Goal: Task Accomplishment & Management: Manage account settings

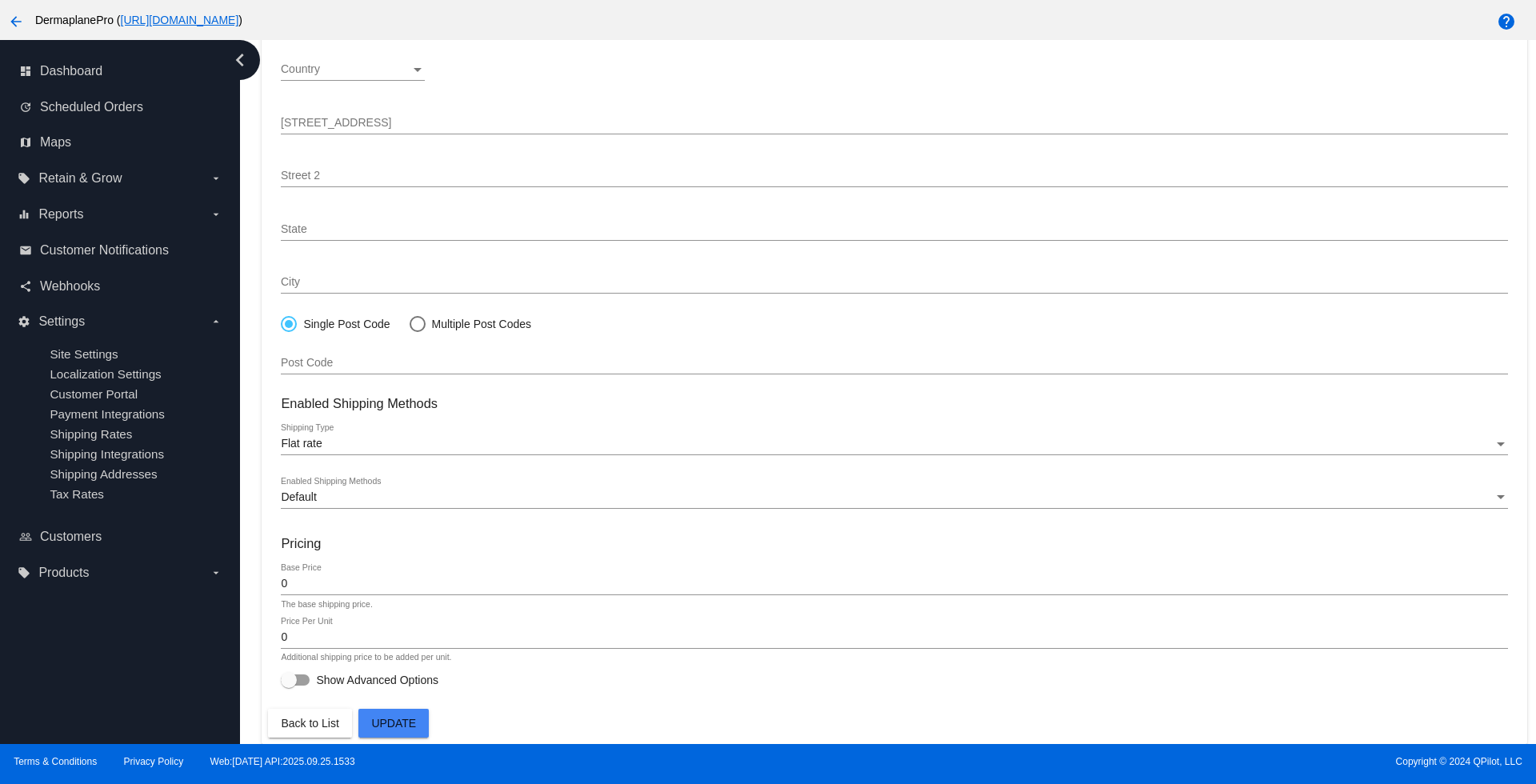
scroll to position [244, 0]
click at [75, 75] on span "Dashboard" at bounding box center [71, 71] width 63 height 14
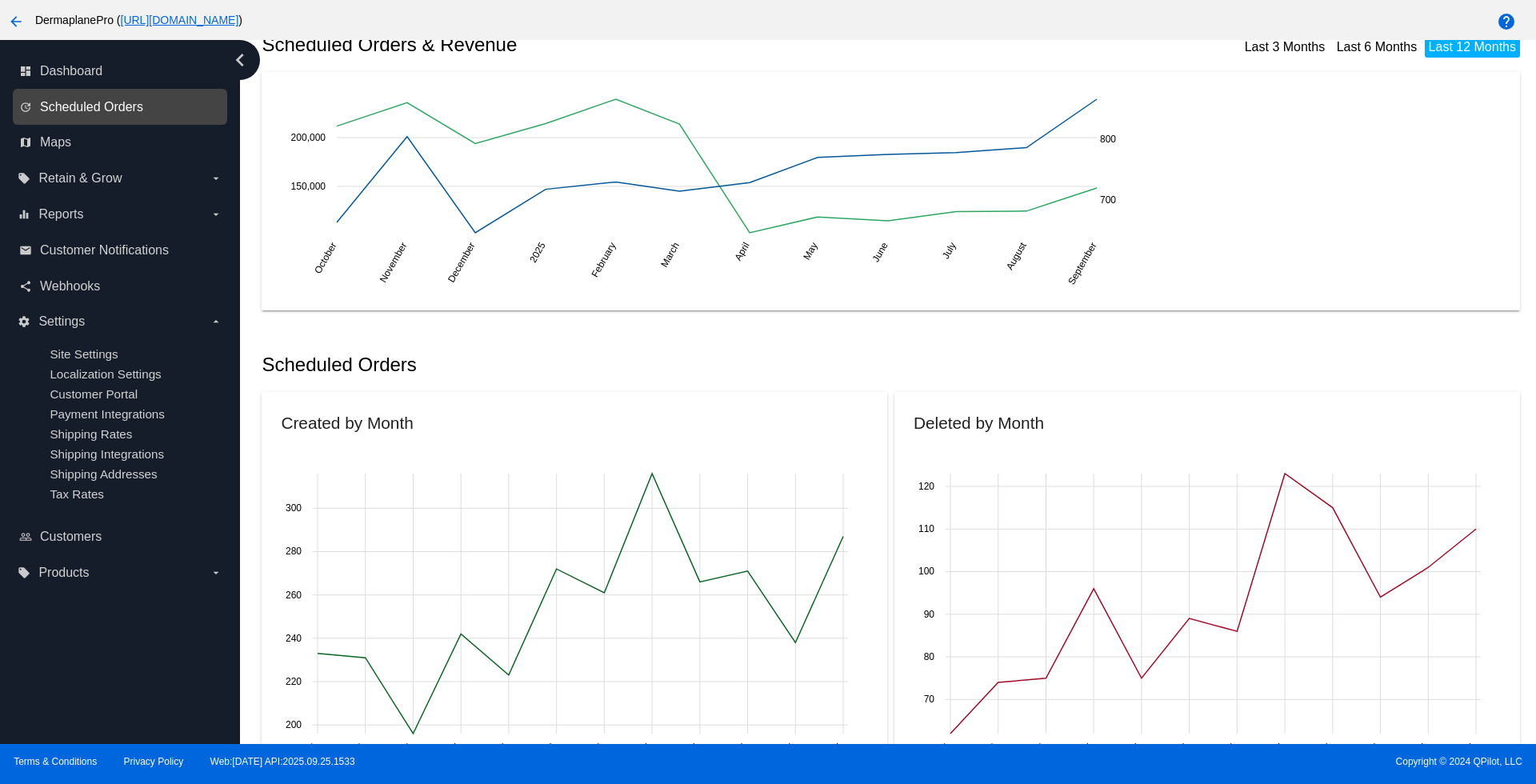
click at [129, 111] on span "Scheduled Orders" at bounding box center [91, 106] width 103 height 14
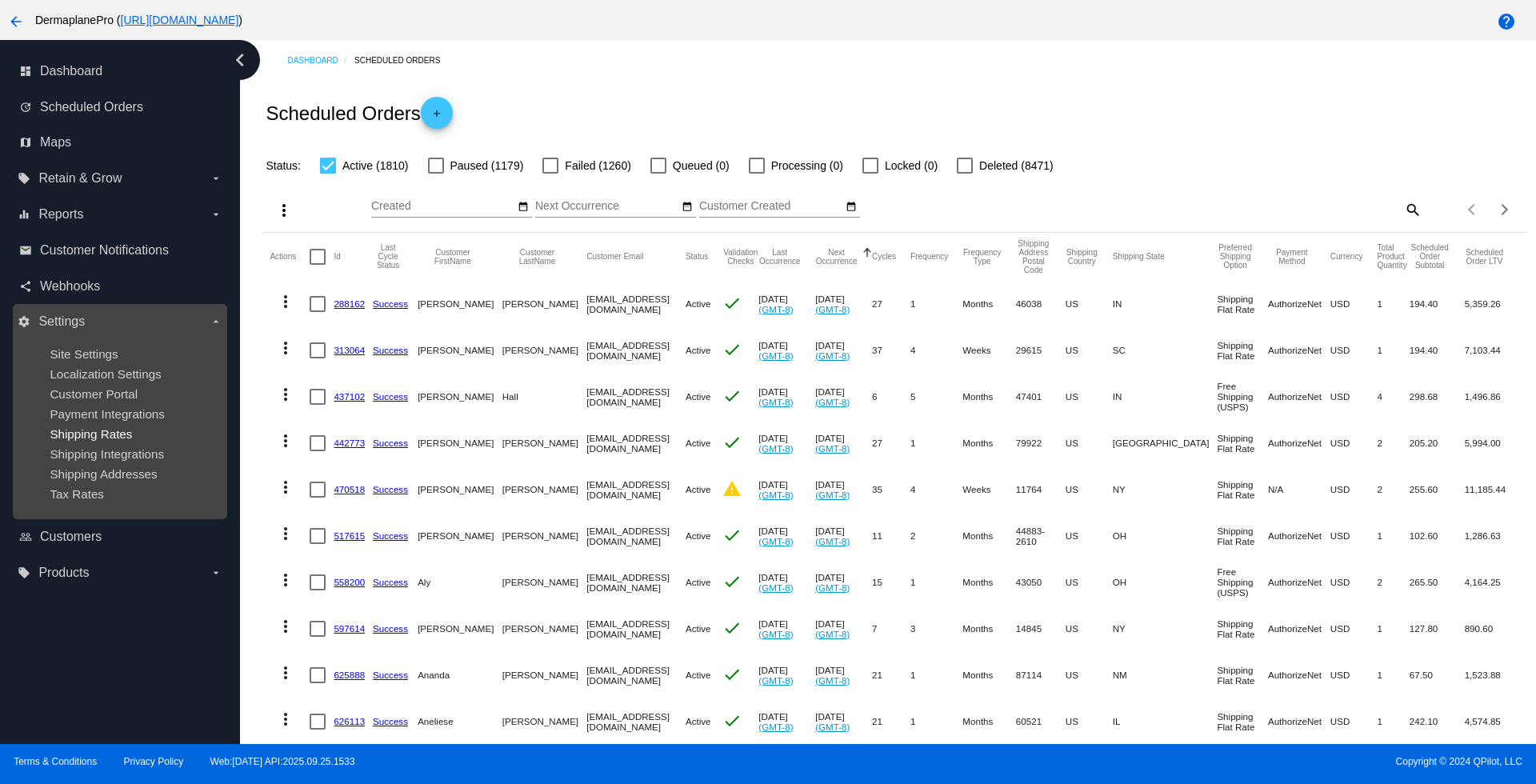
click at [103, 432] on span "Shipping Rates" at bounding box center [91, 434] width 83 height 13
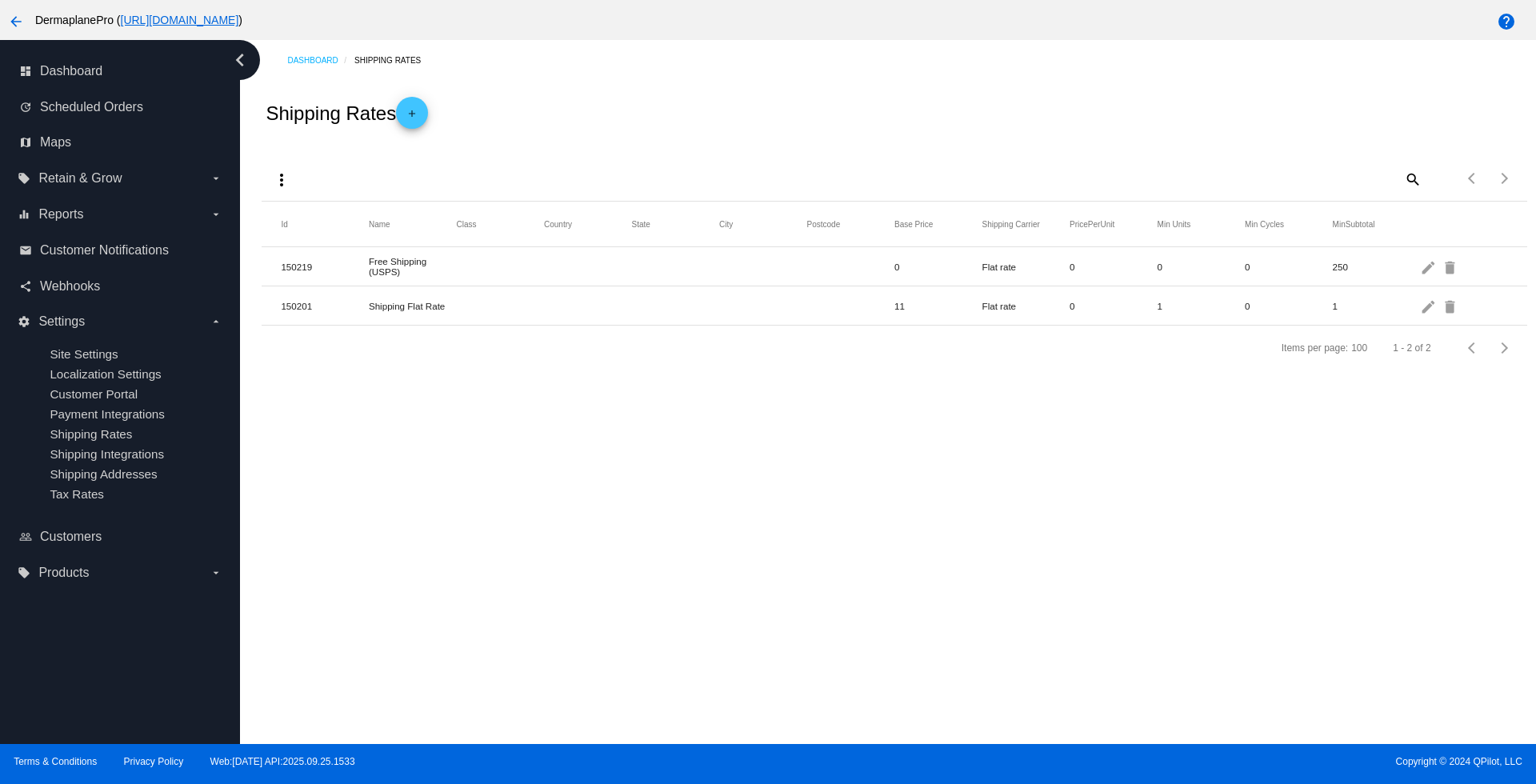
click at [515, 274] on mat-row "150219 Free Shipping (USPS) 0 Flat rate 0 0 0 250 edit delete" at bounding box center [894, 267] width 1264 height 39
click at [286, 178] on mat-icon "more_vert" at bounding box center [281, 179] width 19 height 19
click at [844, 495] on div at bounding box center [768, 392] width 1536 height 784
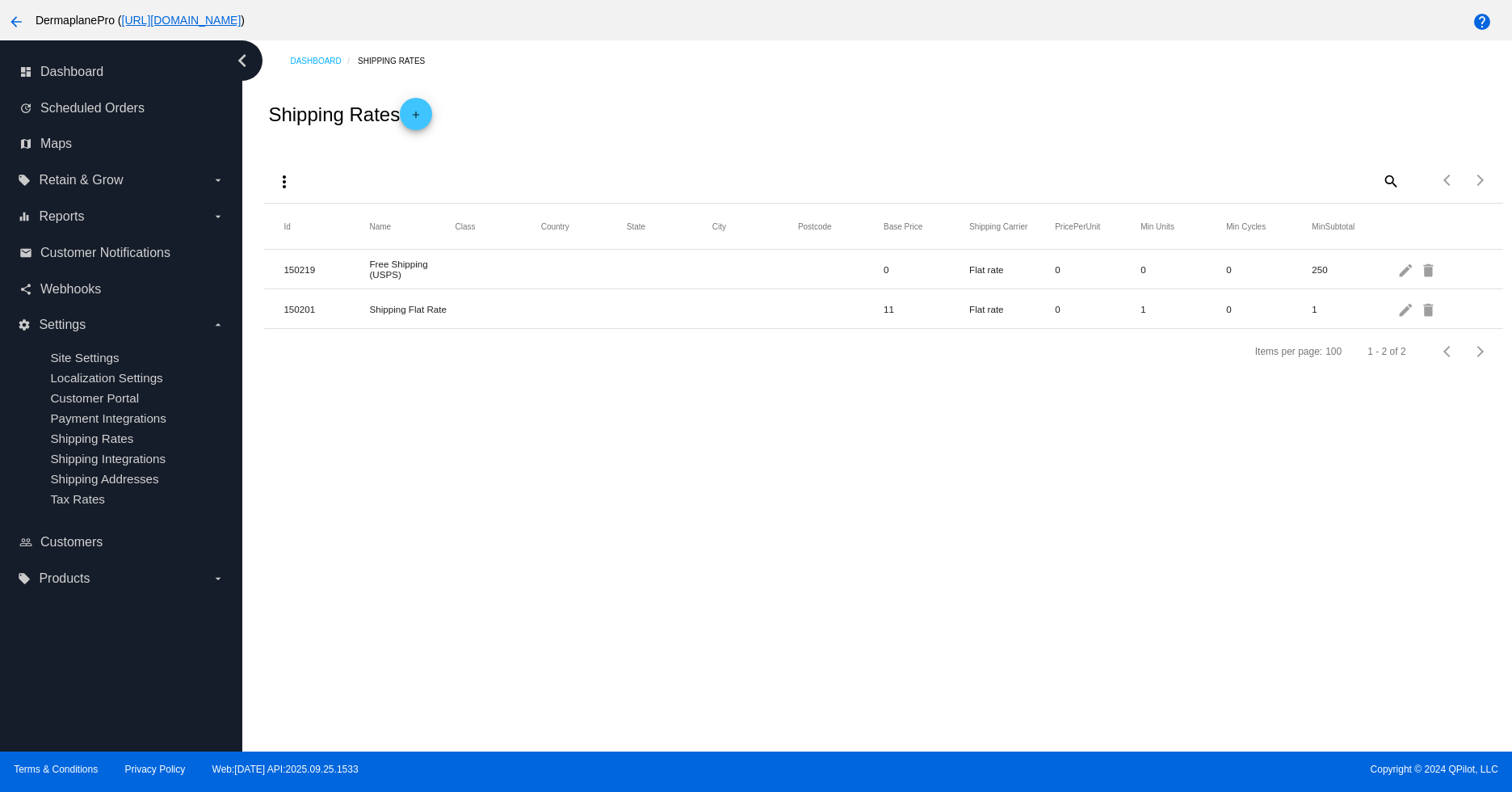
drag, startPoint x: 1169, startPoint y: 482, endPoint x: 1177, endPoint y: 476, distance: 10.0
click at [1169, 481] on div "Dashboard Shipping Rates Shipping Rates add more_vert search Items per page: 10…" at bounding box center [878, 395] width 1270 height 711
click at [1323, 269] on mat-cell "250" at bounding box center [1354, 269] width 86 height 18
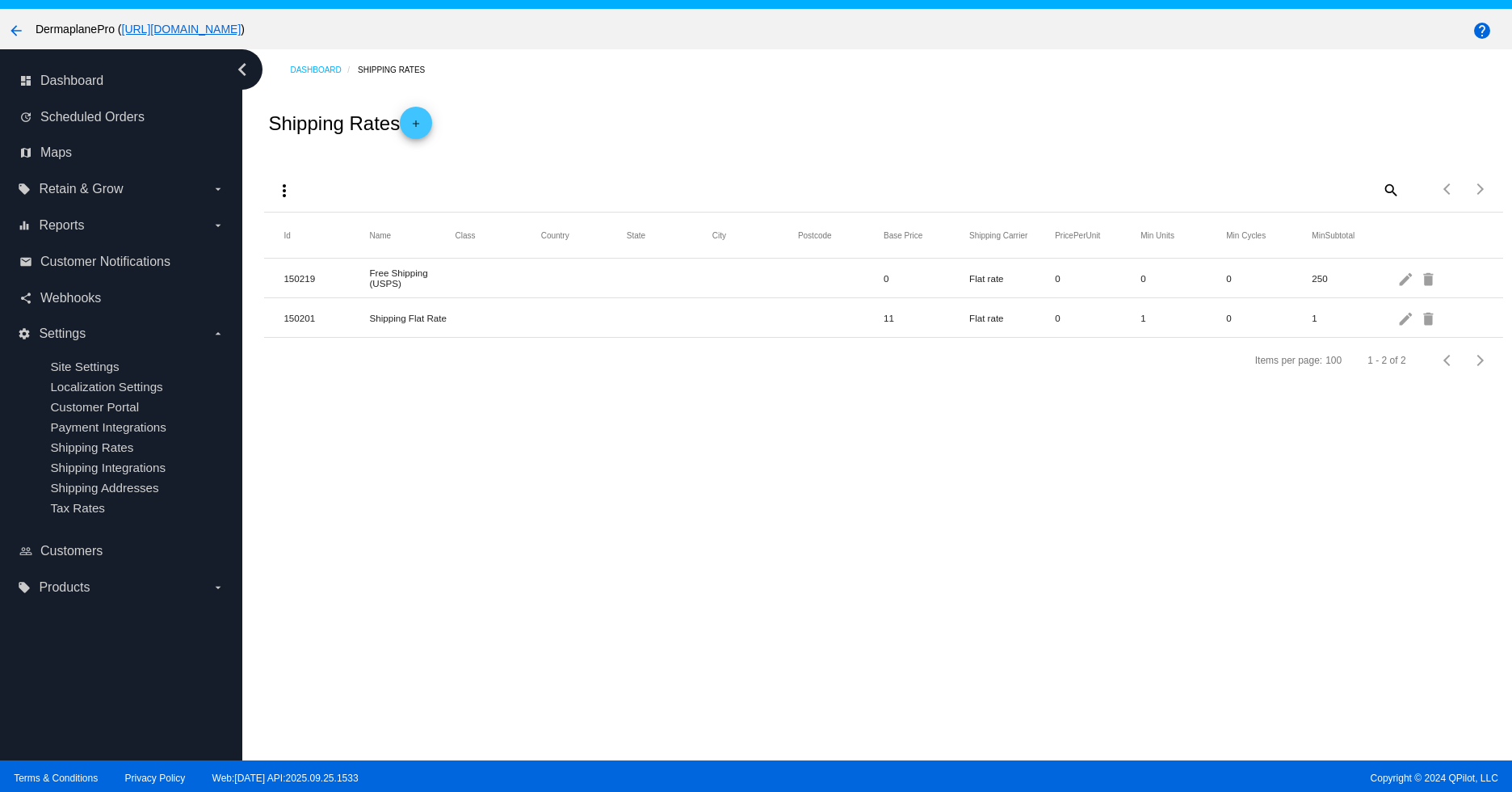
click at [1053, 539] on div "Dashboard Shipping Rates Shipping Rates add more_vert search Items per page: 10…" at bounding box center [878, 404] width 1270 height 711
click at [1406, 318] on mat-icon "edit" at bounding box center [1407, 318] width 19 height 25
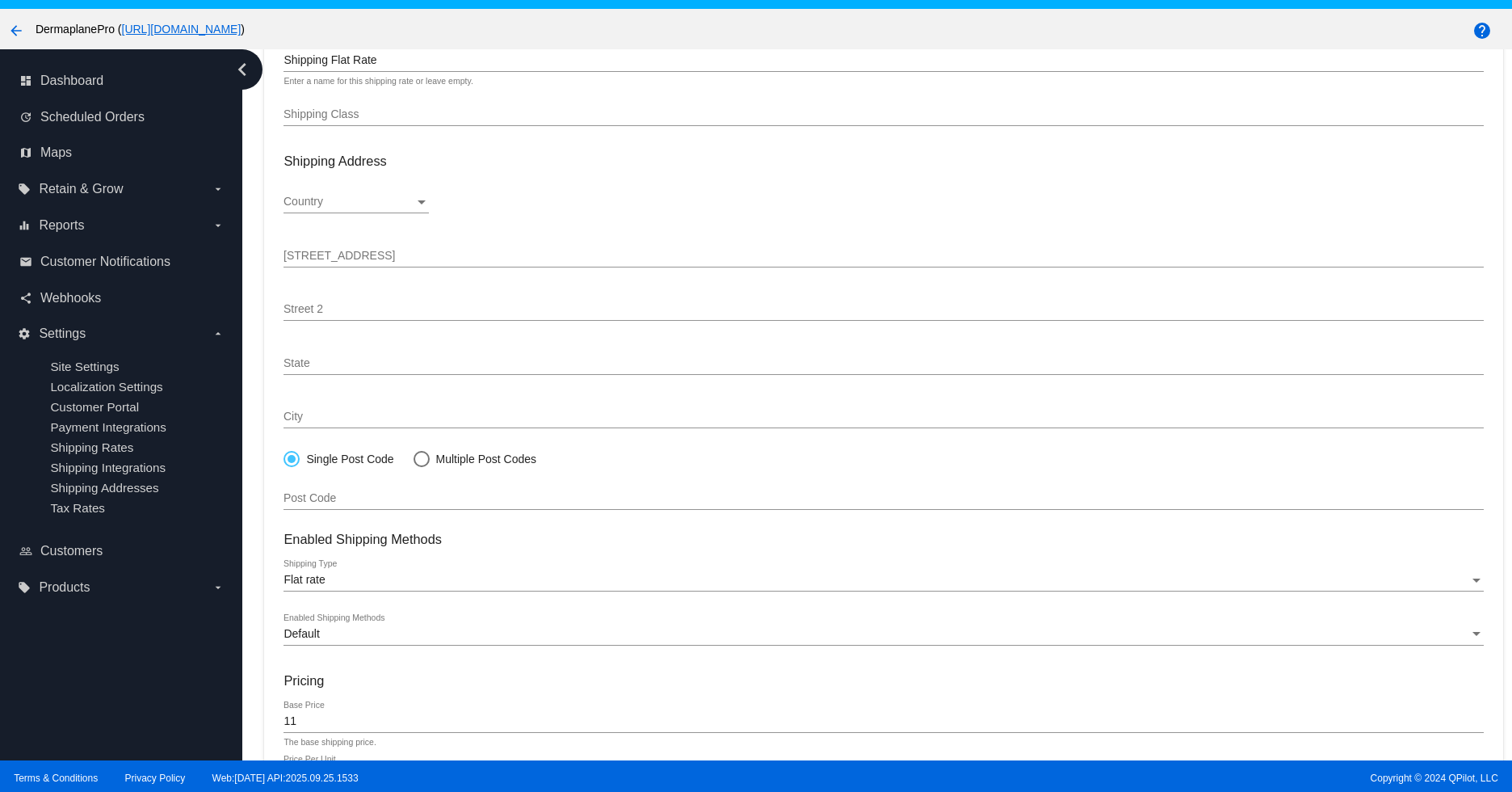
scroll to position [121, 0]
click at [246, 68] on icon "chevron_left" at bounding box center [242, 69] width 26 height 26
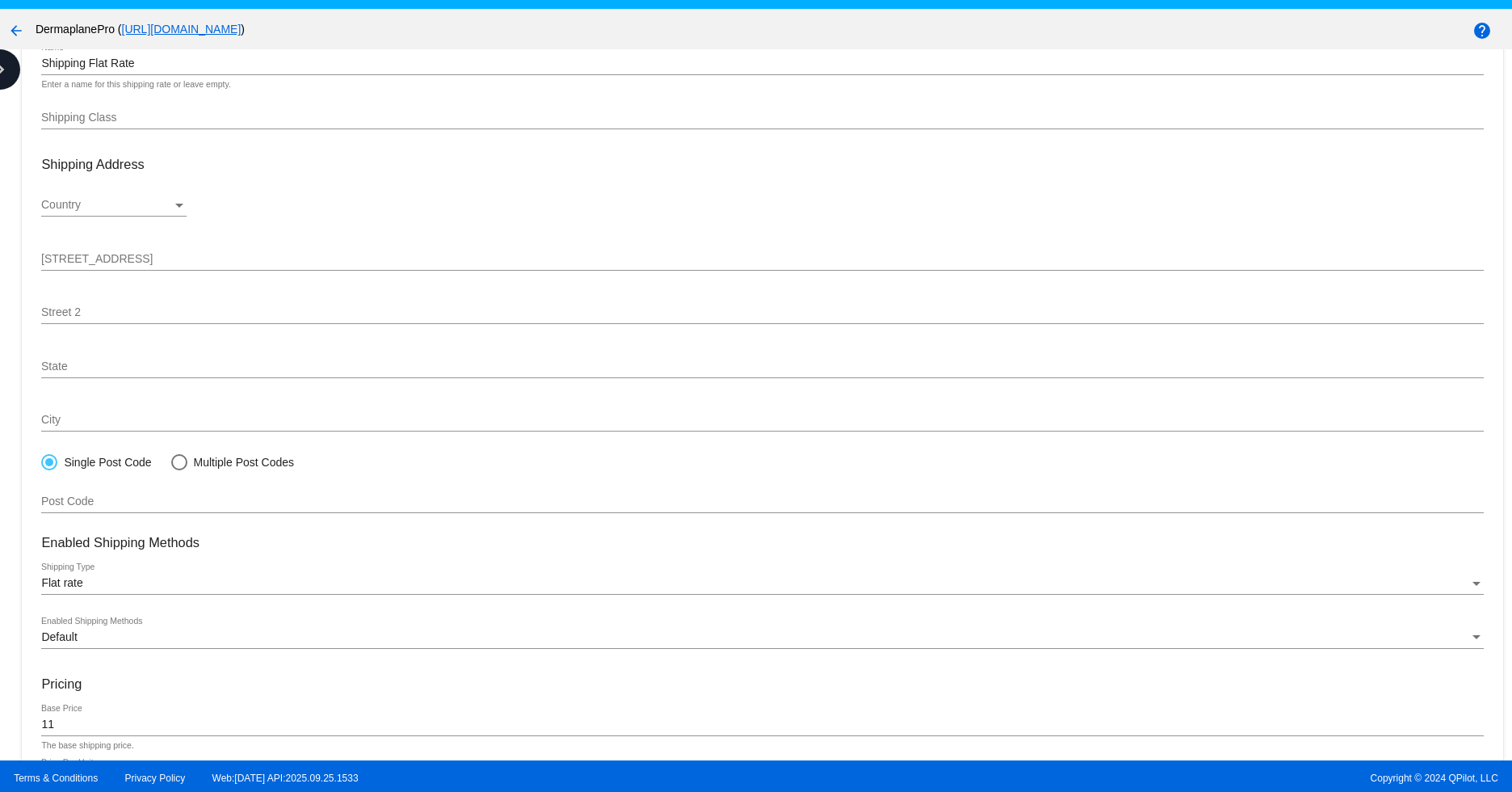
scroll to position [0, 0]
click at [17, 29] on mat-icon "arrow_back" at bounding box center [16, 30] width 19 height 19
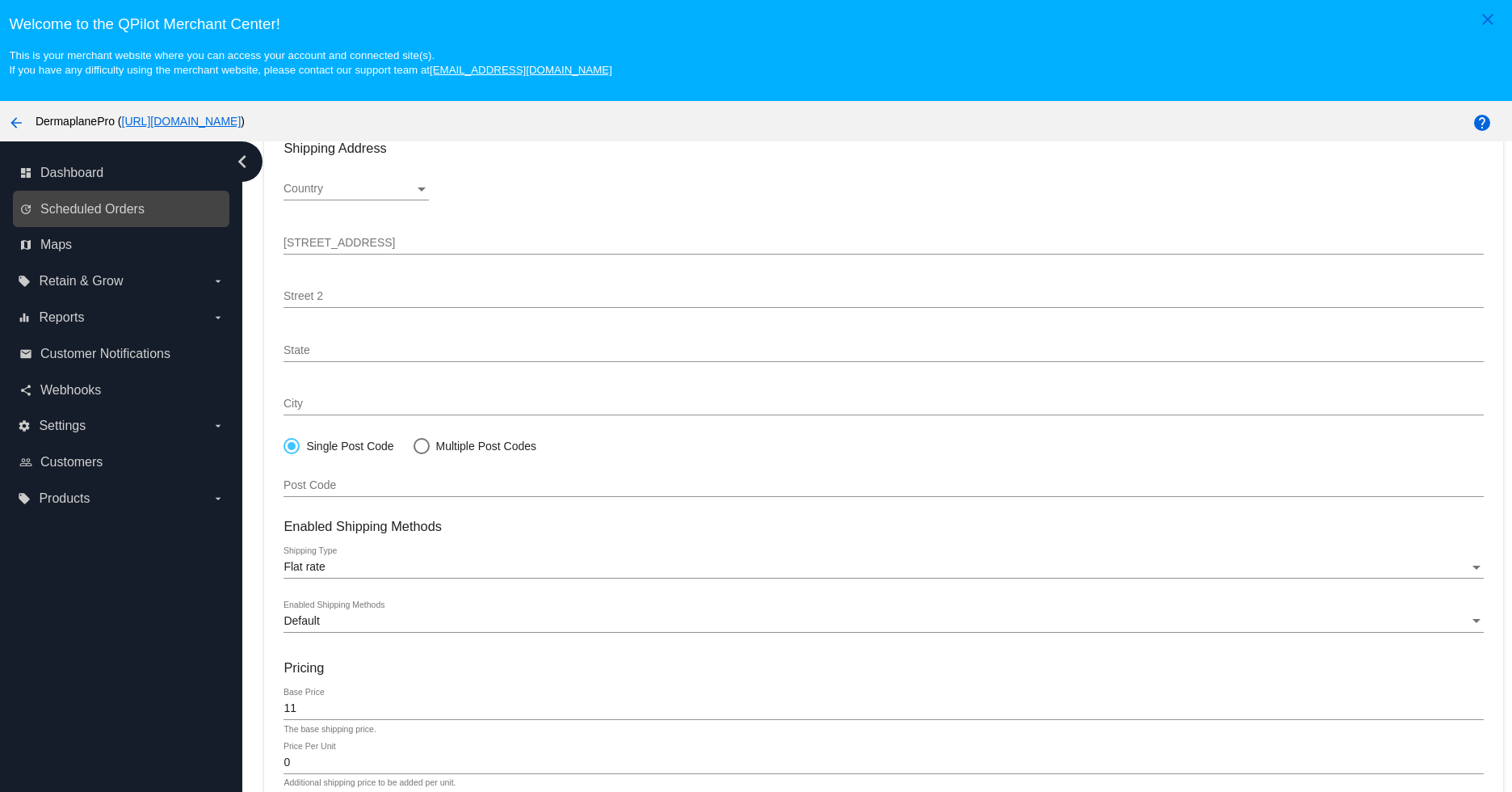
scroll to position [230, 0]
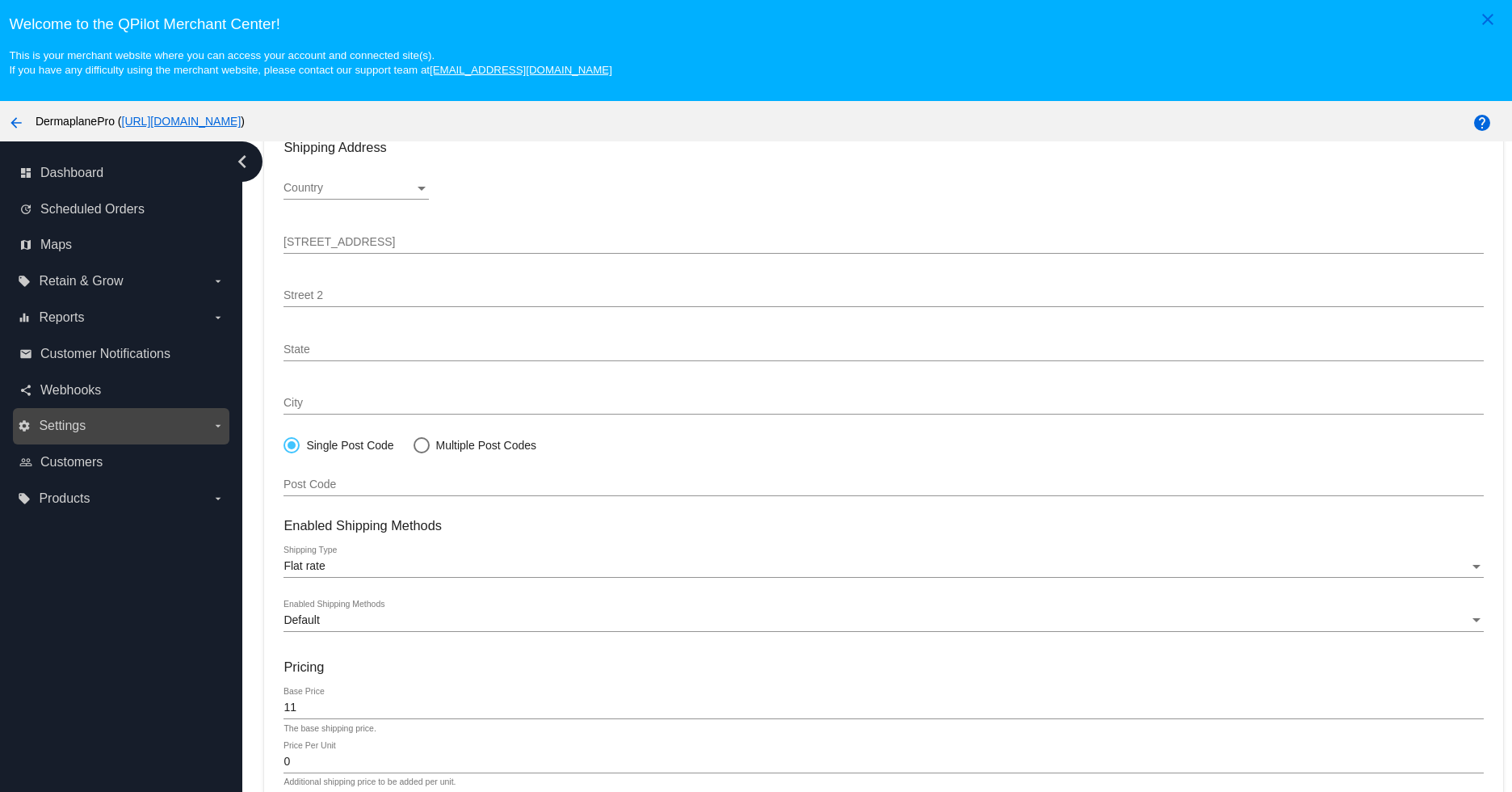
click at [103, 429] on label "settings Settings arrow_drop_down" at bounding box center [120, 425] width 206 height 26
click at [0, 0] on input "settings Settings arrow_drop_down" at bounding box center [0, 0] width 0 height 0
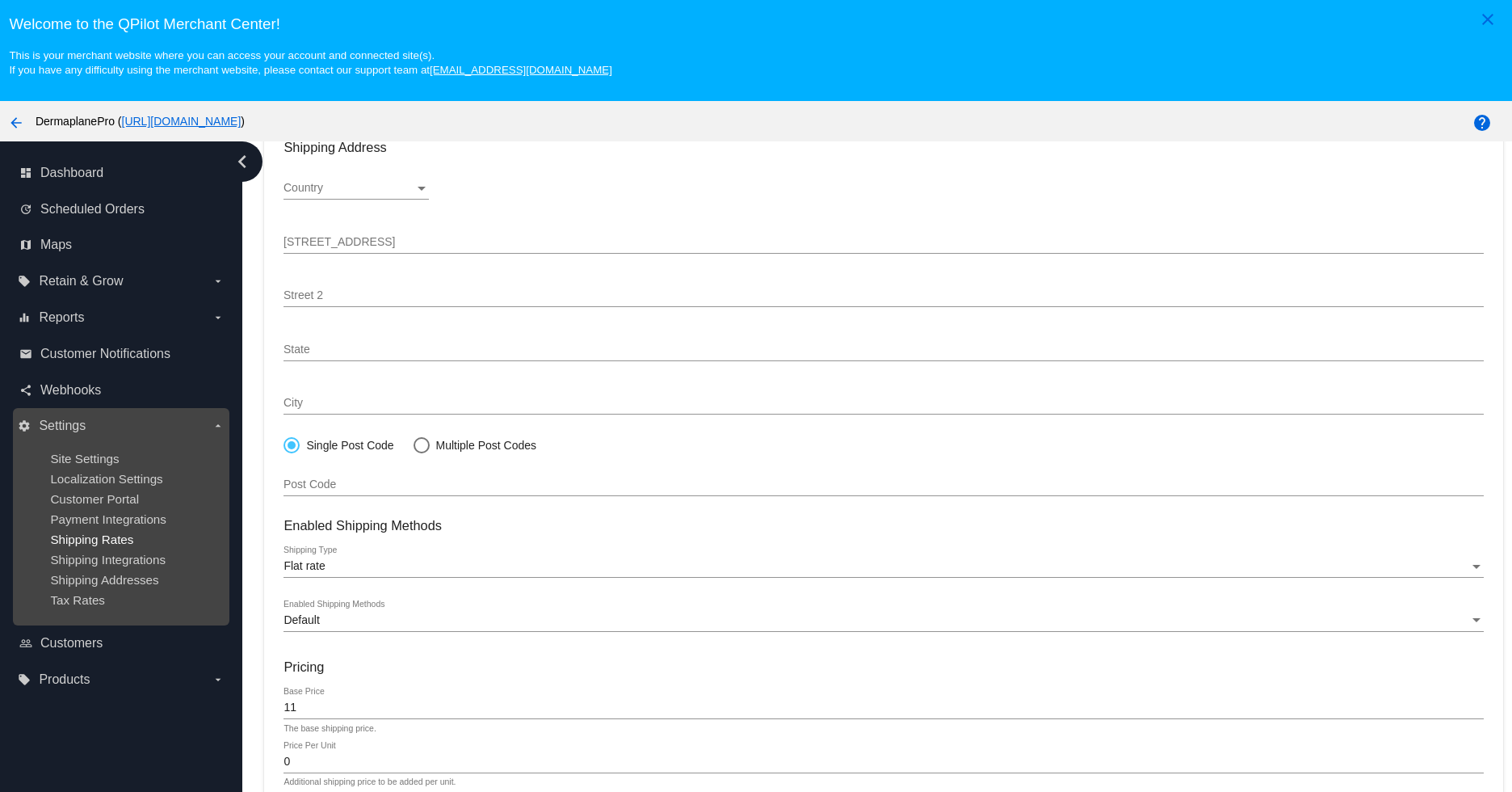
click at [83, 535] on span "Shipping Rates" at bounding box center [92, 539] width 83 height 13
